Goal: Task Accomplishment & Management: Manage account settings

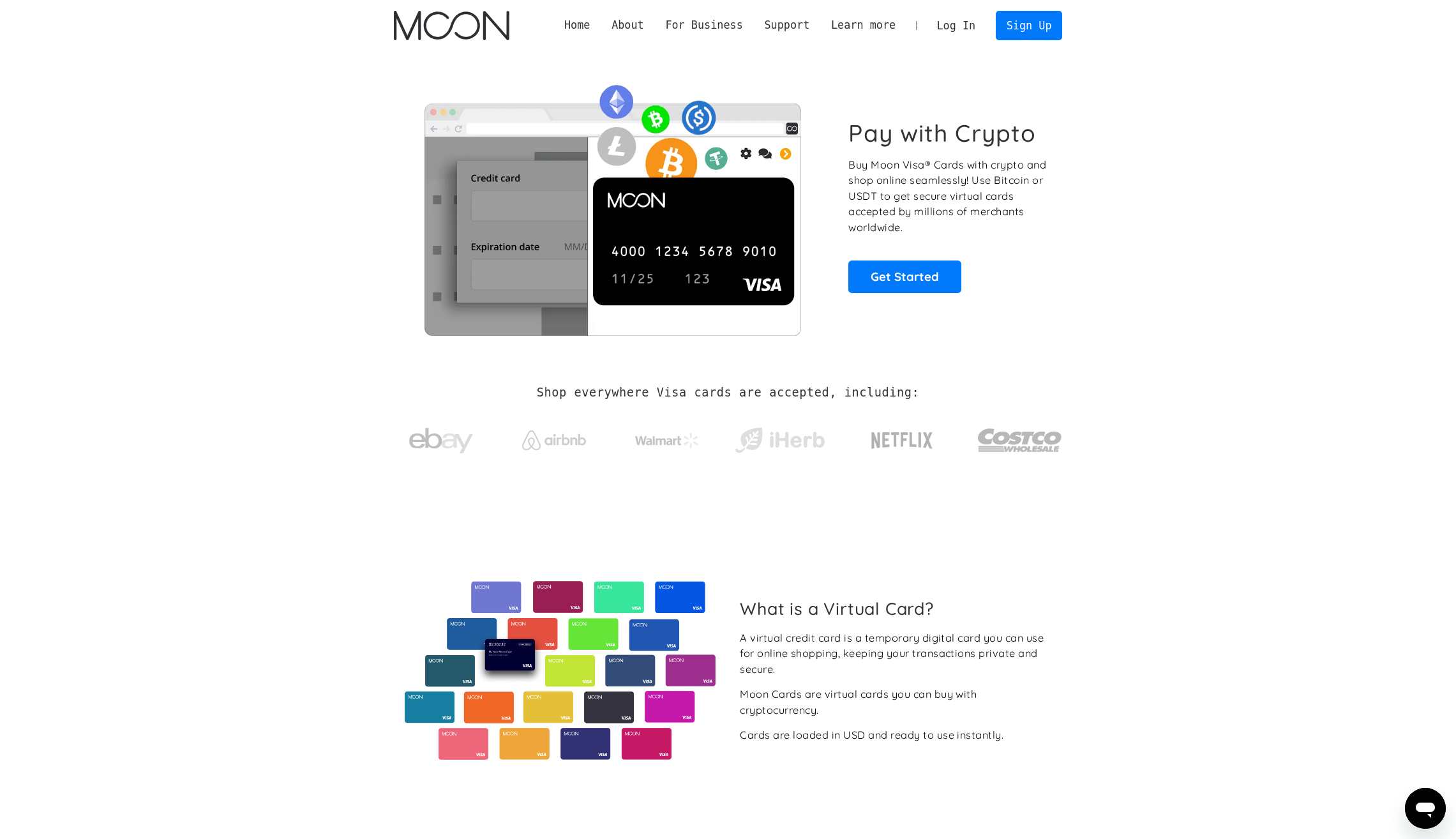
click at [960, 23] on link "Log In" at bounding box center [956, 25] width 60 height 28
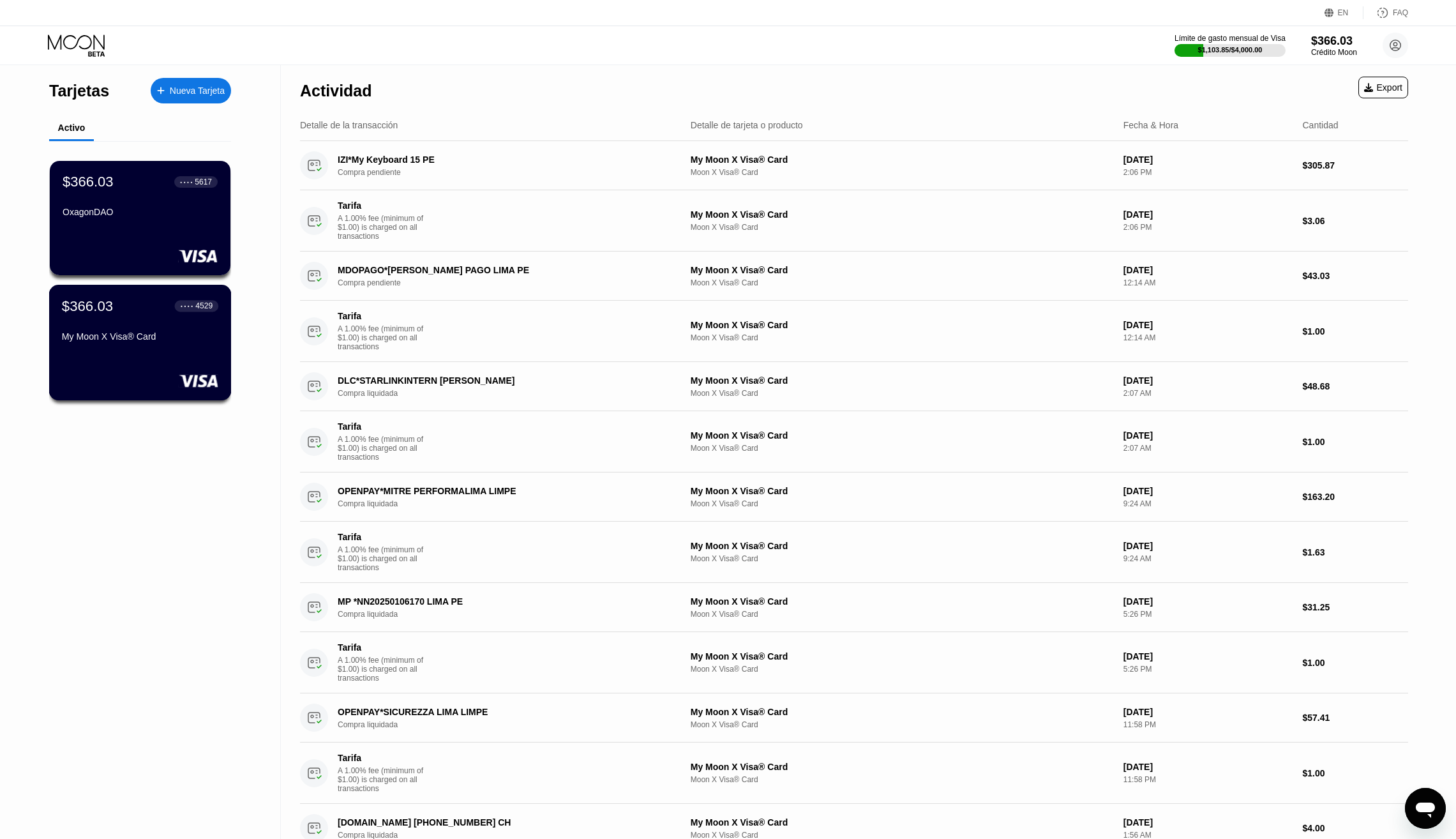
click at [139, 317] on div "$366.03 ● ● ● ● 4529 My Moon X Visa® Card" at bounding box center [139, 322] width 156 height 49
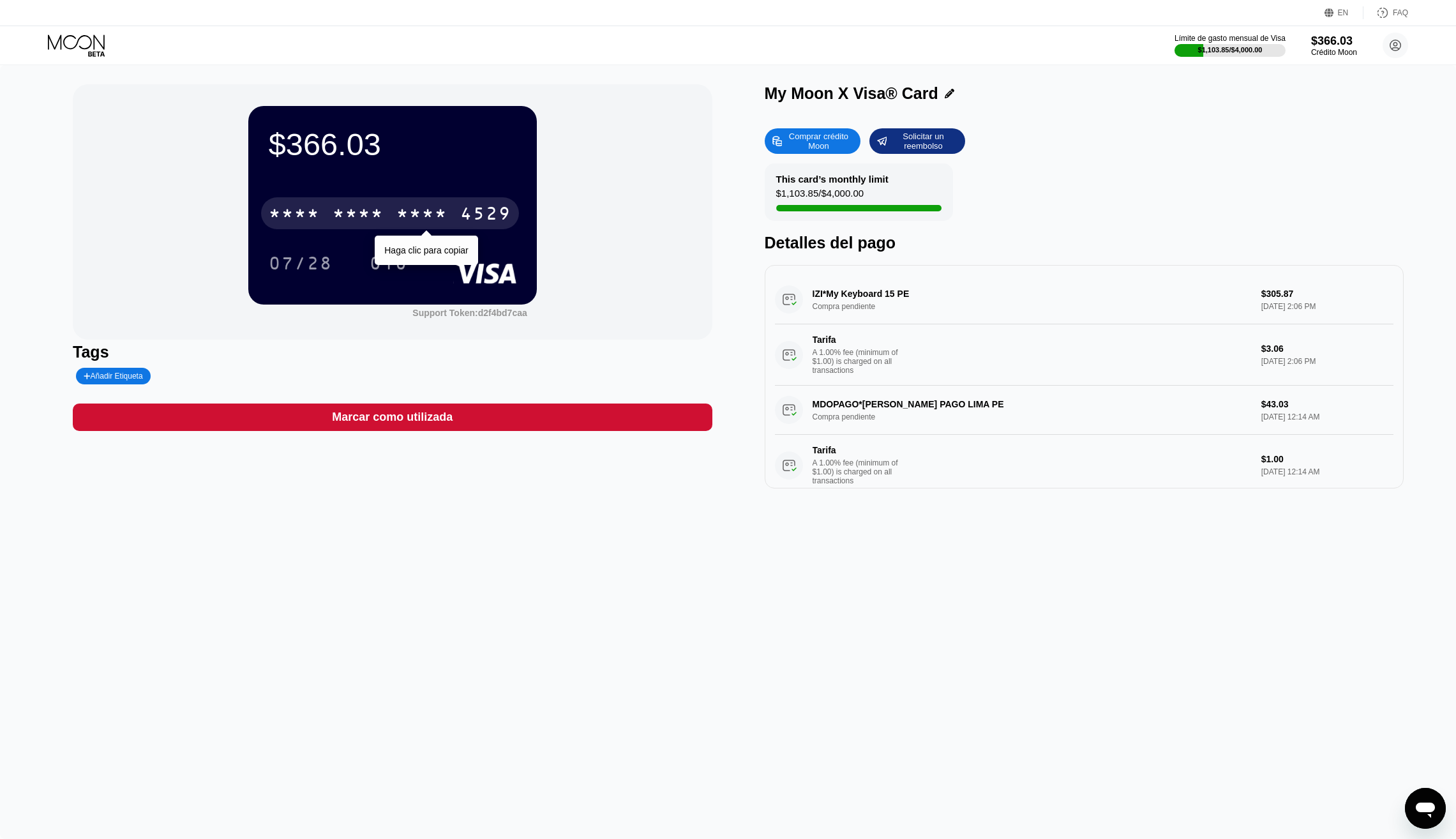
click at [451, 206] on div "* * * * * * * * * * * * 4529" at bounding box center [390, 213] width 258 height 32
